Goal: Check status: Check status

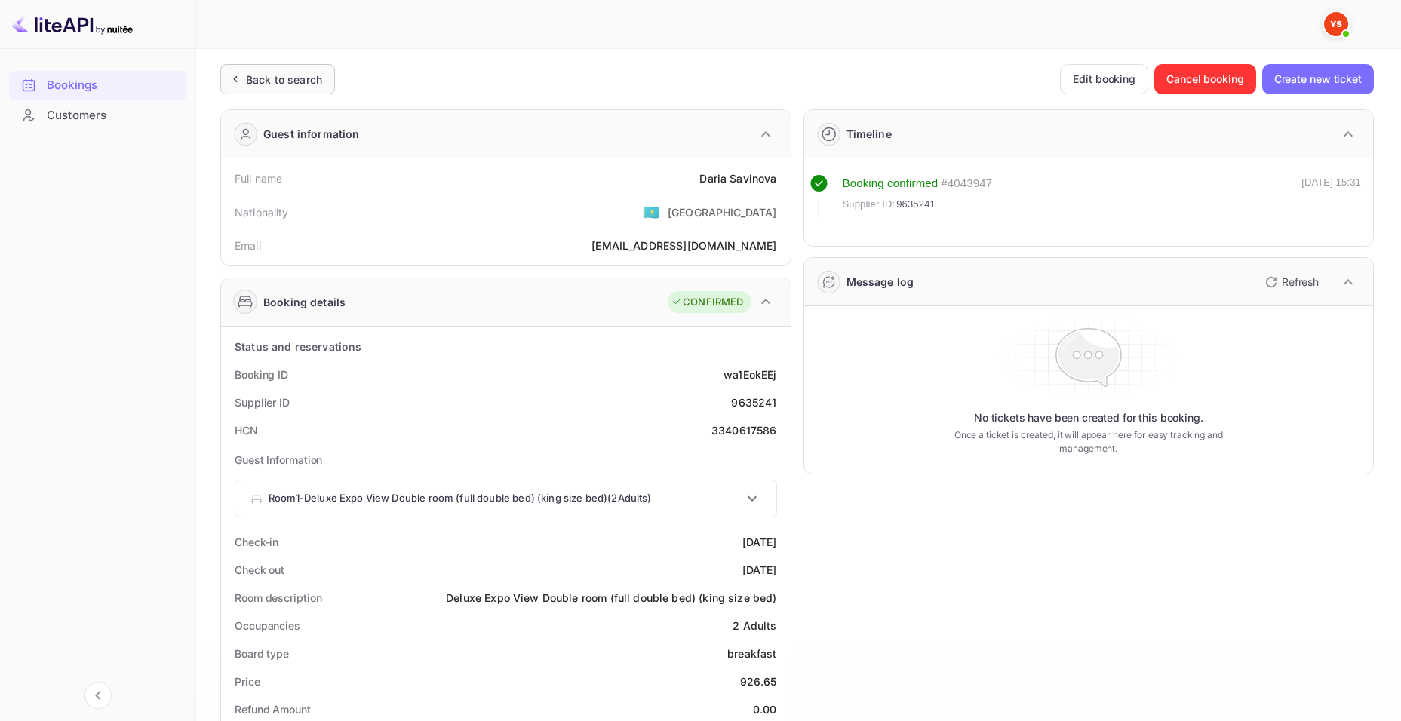
click at [306, 87] on div "Back to search" at bounding box center [284, 80] width 76 height 16
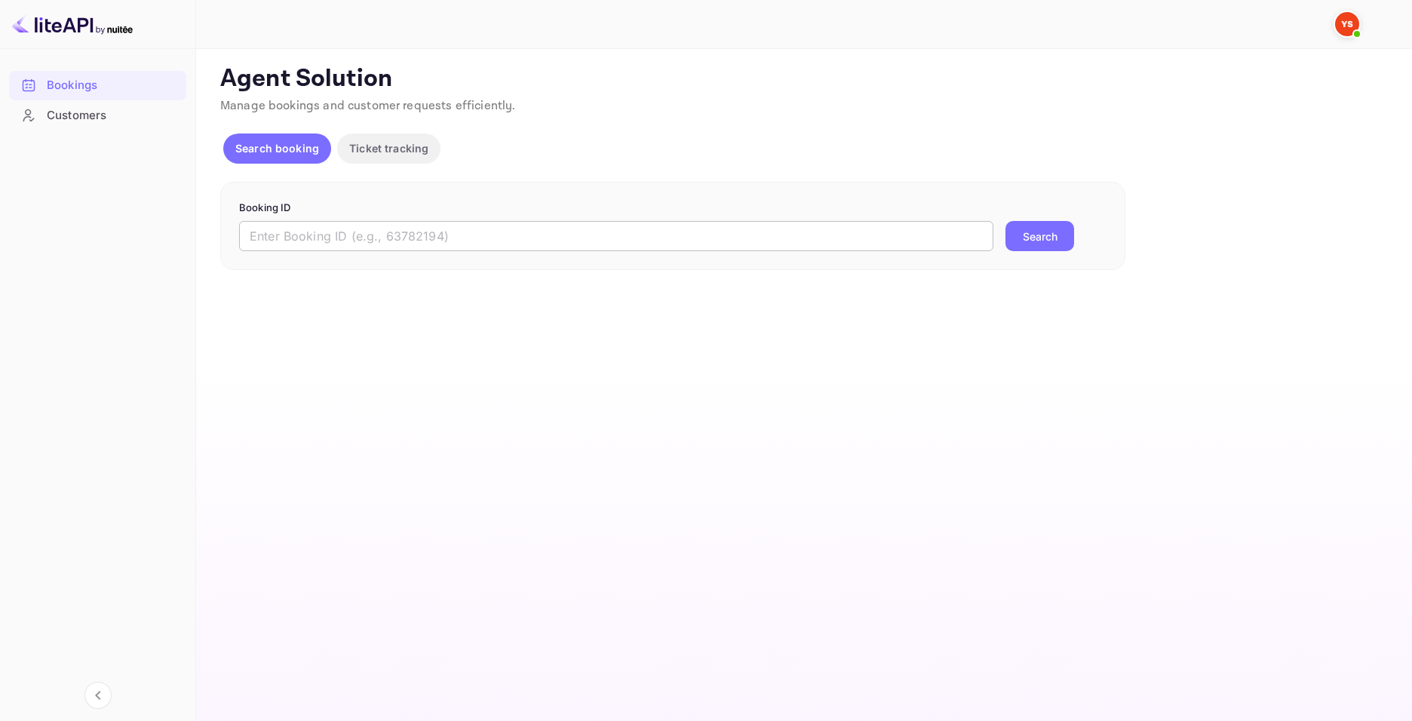
click at [572, 241] on input "text" at bounding box center [616, 236] width 754 height 30
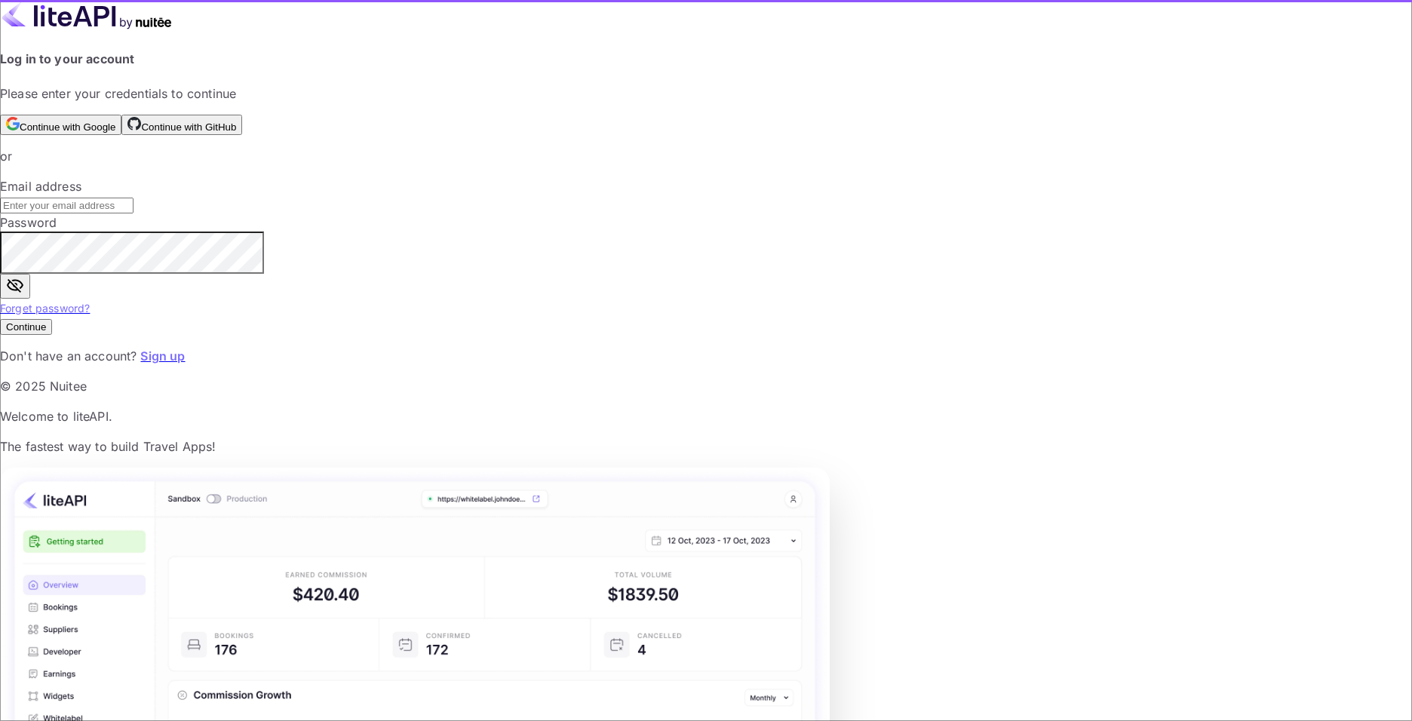
type input "[EMAIL_ADDRESS][DOMAIN_NAME]"
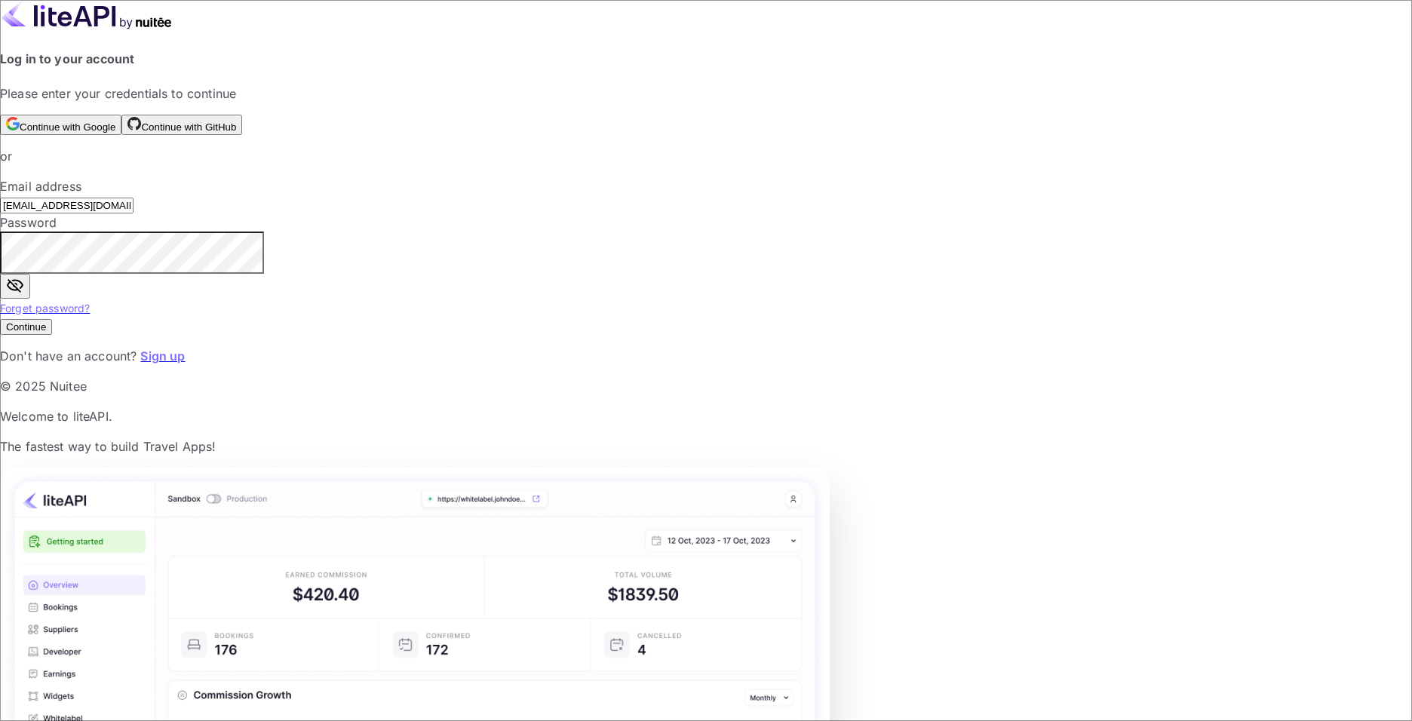
click at [52, 335] on button "Continue" at bounding box center [26, 327] width 52 height 16
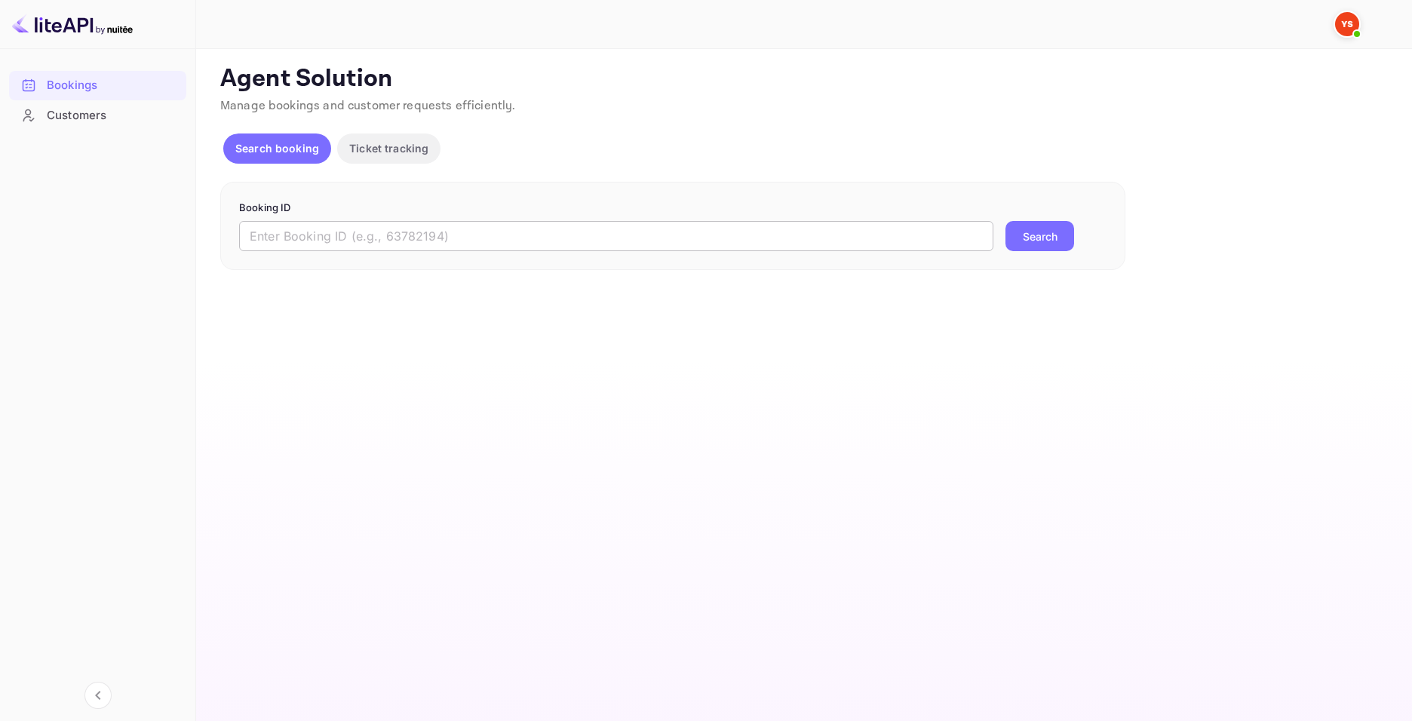
click at [431, 240] on input "text" at bounding box center [616, 236] width 754 height 30
paste input "9611489"
type input "9611489"
click at [1043, 238] on button "Search" at bounding box center [1040, 236] width 69 height 30
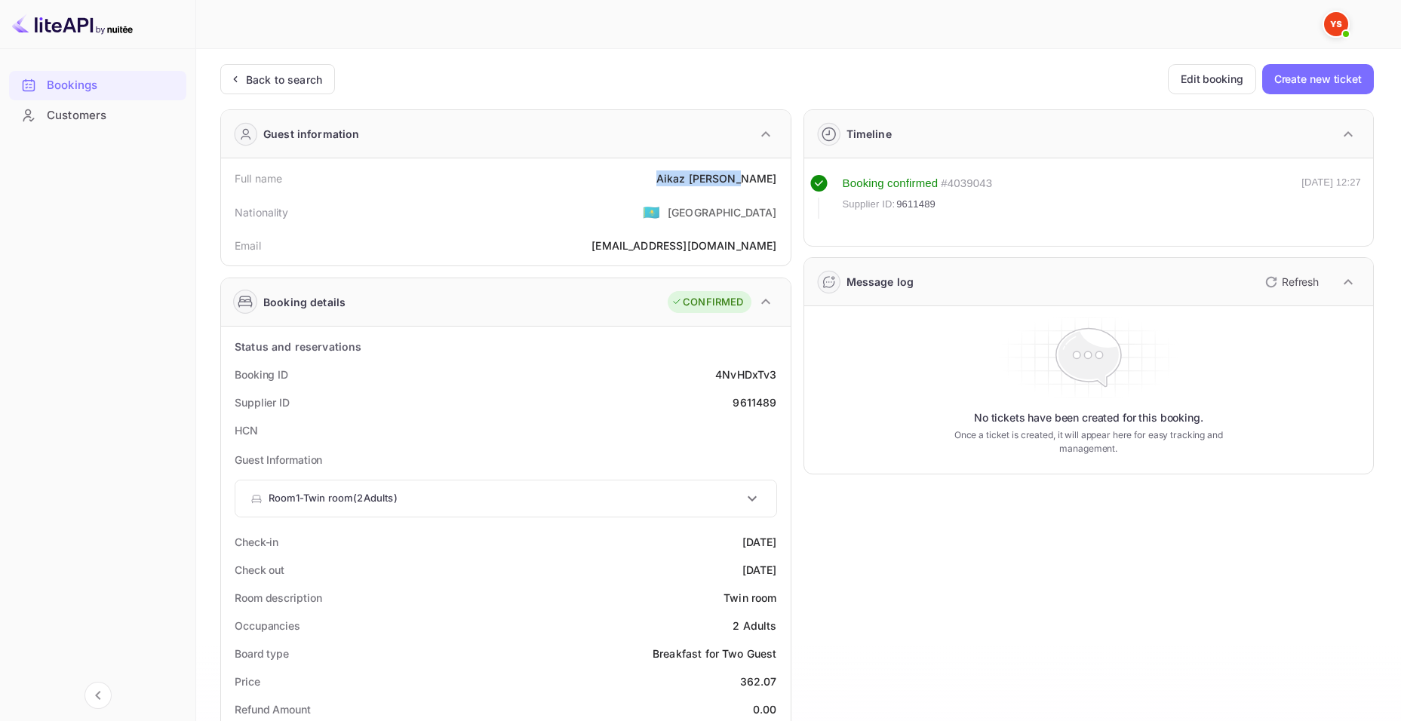
drag, startPoint x: 692, startPoint y: 181, endPoint x: 775, endPoint y: 176, distance: 83.2
click at [775, 176] on div "Full name [PERSON_NAME]" at bounding box center [506, 178] width 558 height 28
copy div "[PERSON_NAME]"
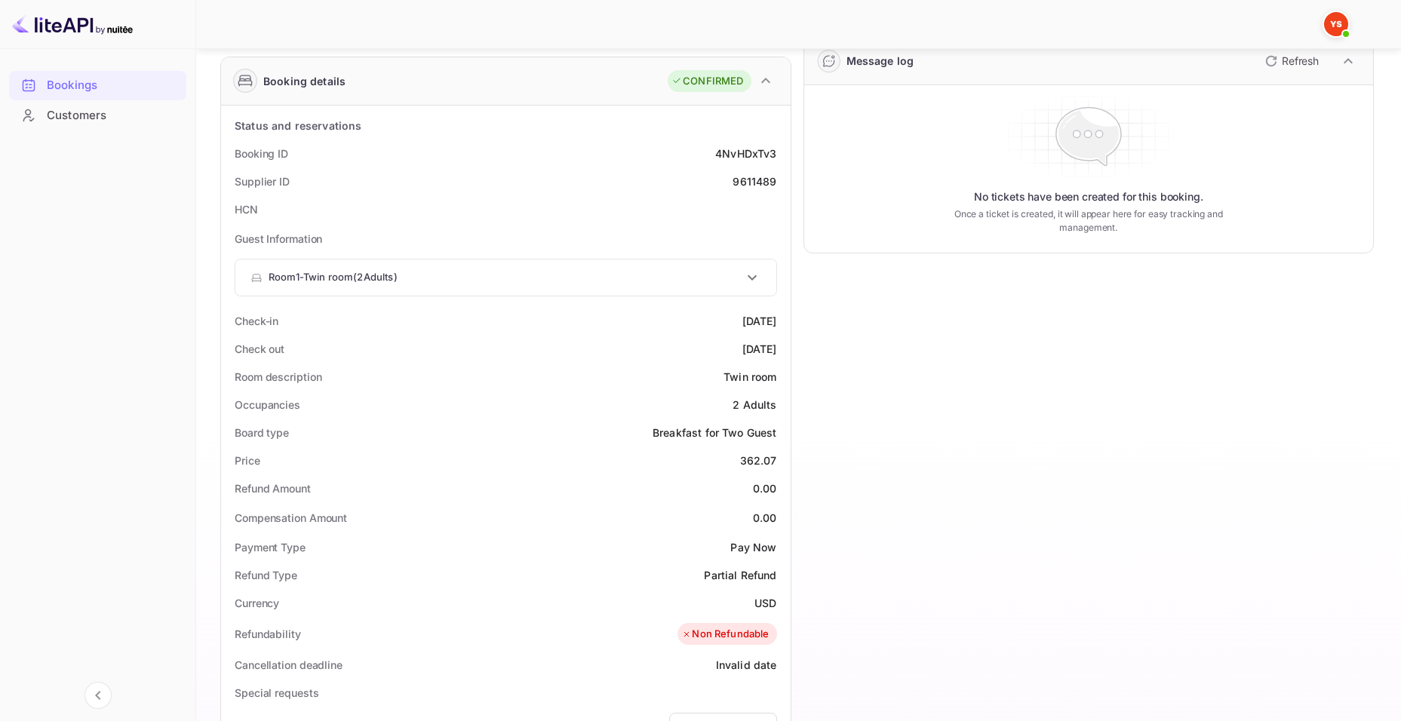
scroll to position [226, 0]
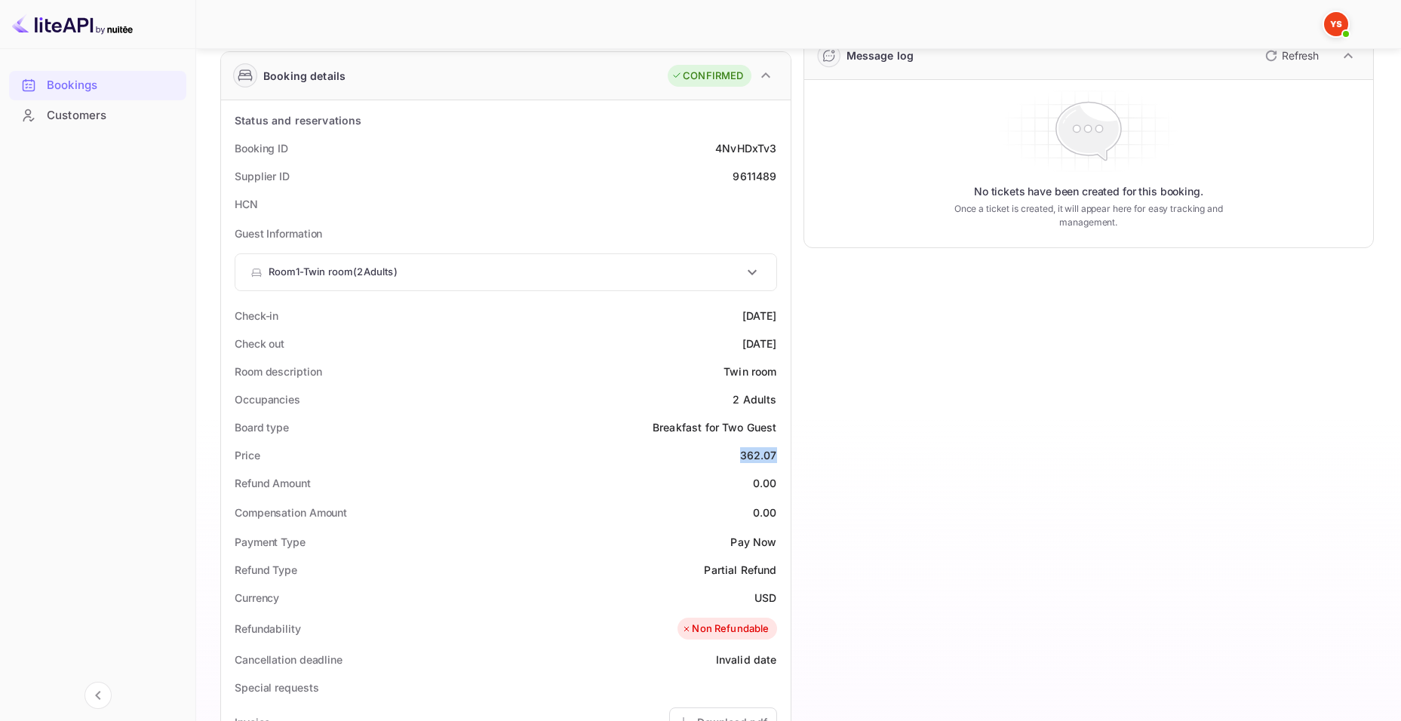
drag, startPoint x: 730, startPoint y: 447, endPoint x: 782, endPoint y: 453, distance: 52.3
click at [782, 453] on div "Price 362.07" at bounding box center [506, 455] width 558 height 28
copy div "362.07"
drag, startPoint x: 760, startPoint y: 591, endPoint x: 776, endPoint y: 594, distance: 16.1
click at [776, 594] on div "USD" at bounding box center [765, 598] width 22 height 16
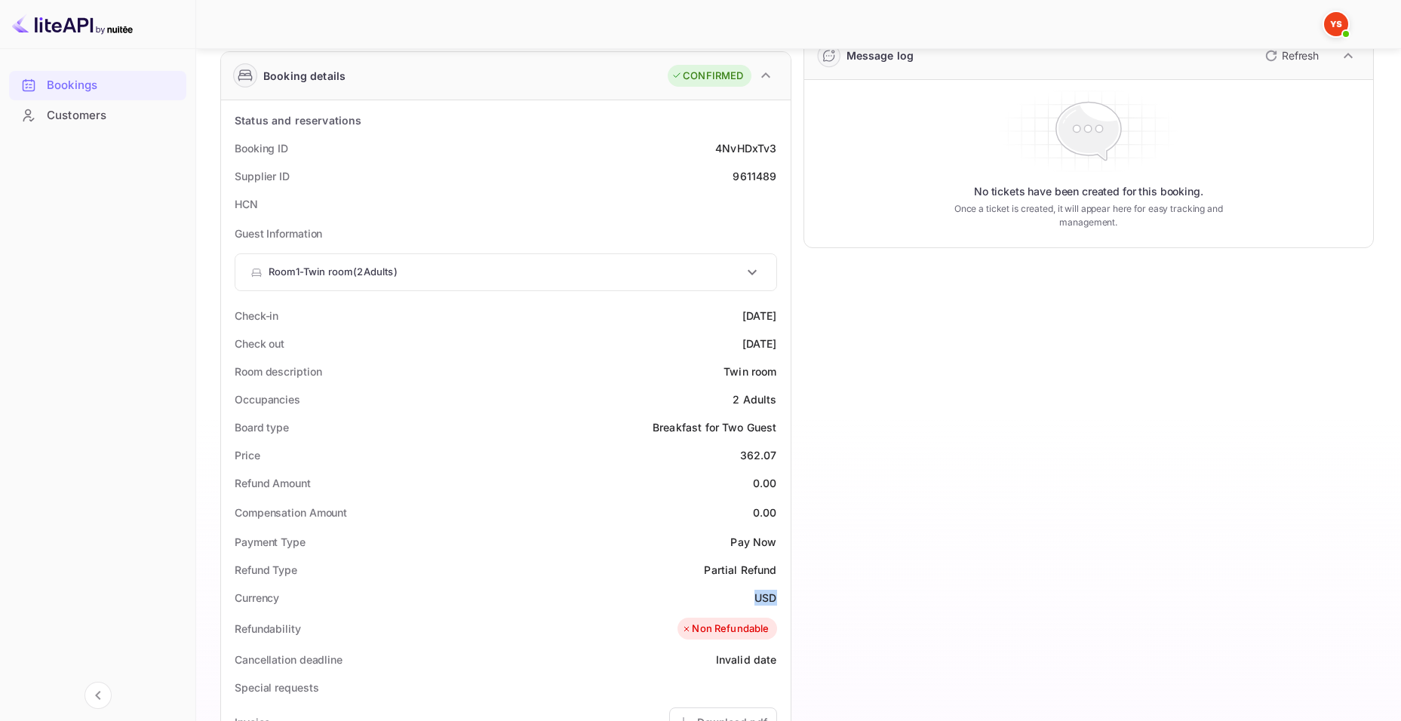
drag, startPoint x: 754, startPoint y: 599, endPoint x: 782, endPoint y: 600, distance: 27.9
click at [782, 600] on div "Currency USD" at bounding box center [506, 598] width 558 height 28
copy div "USD"
